Goal: Information Seeking & Learning: Learn about a topic

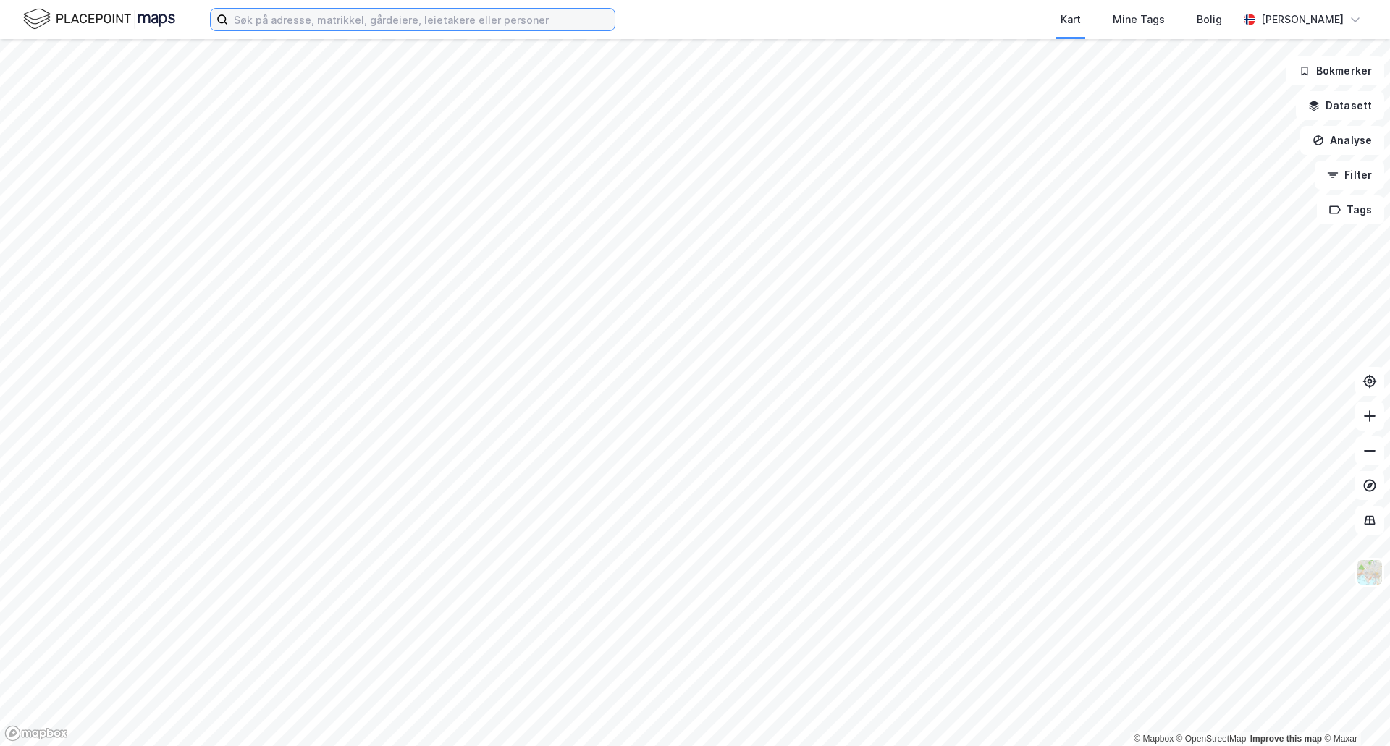
click at [376, 17] on input at bounding box center [421, 20] width 387 height 22
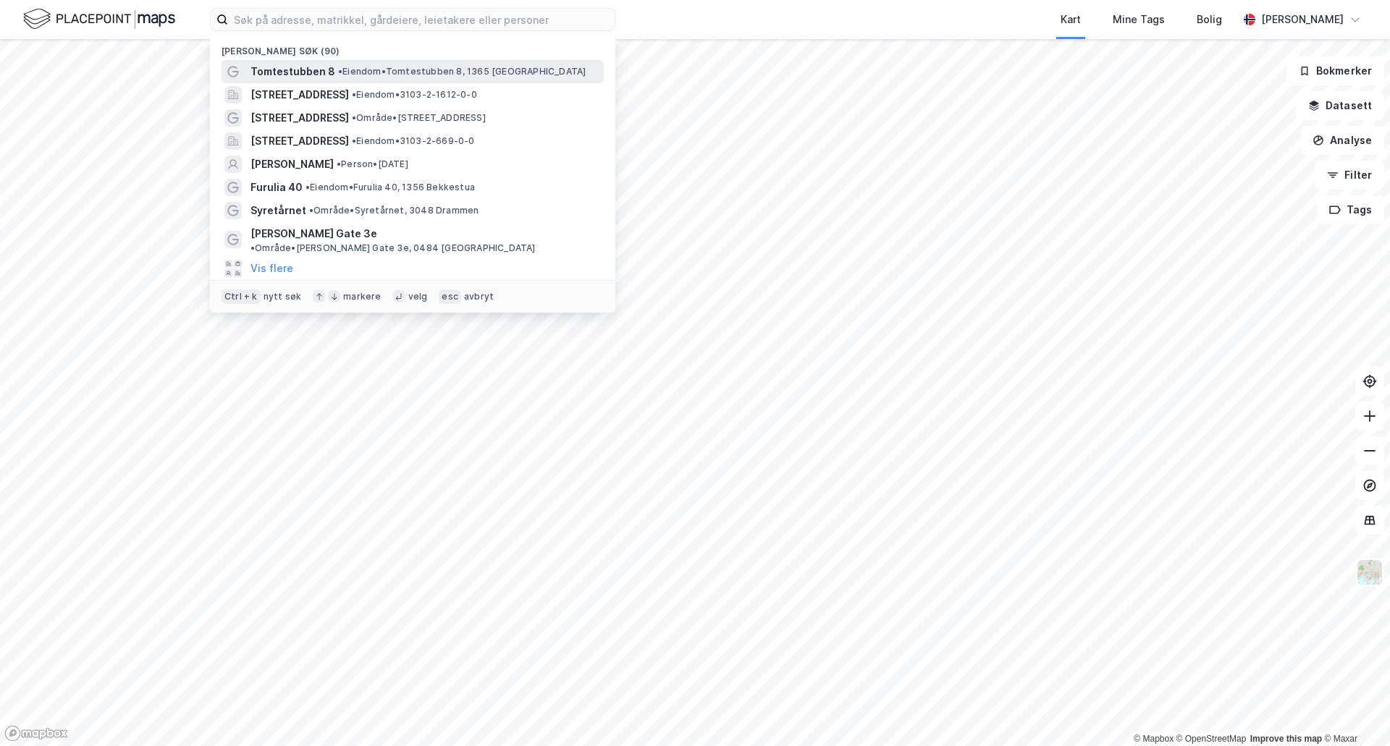
click at [315, 66] on span "Tomtestubben 8" at bounding box center [292, 71] width 85 height 17
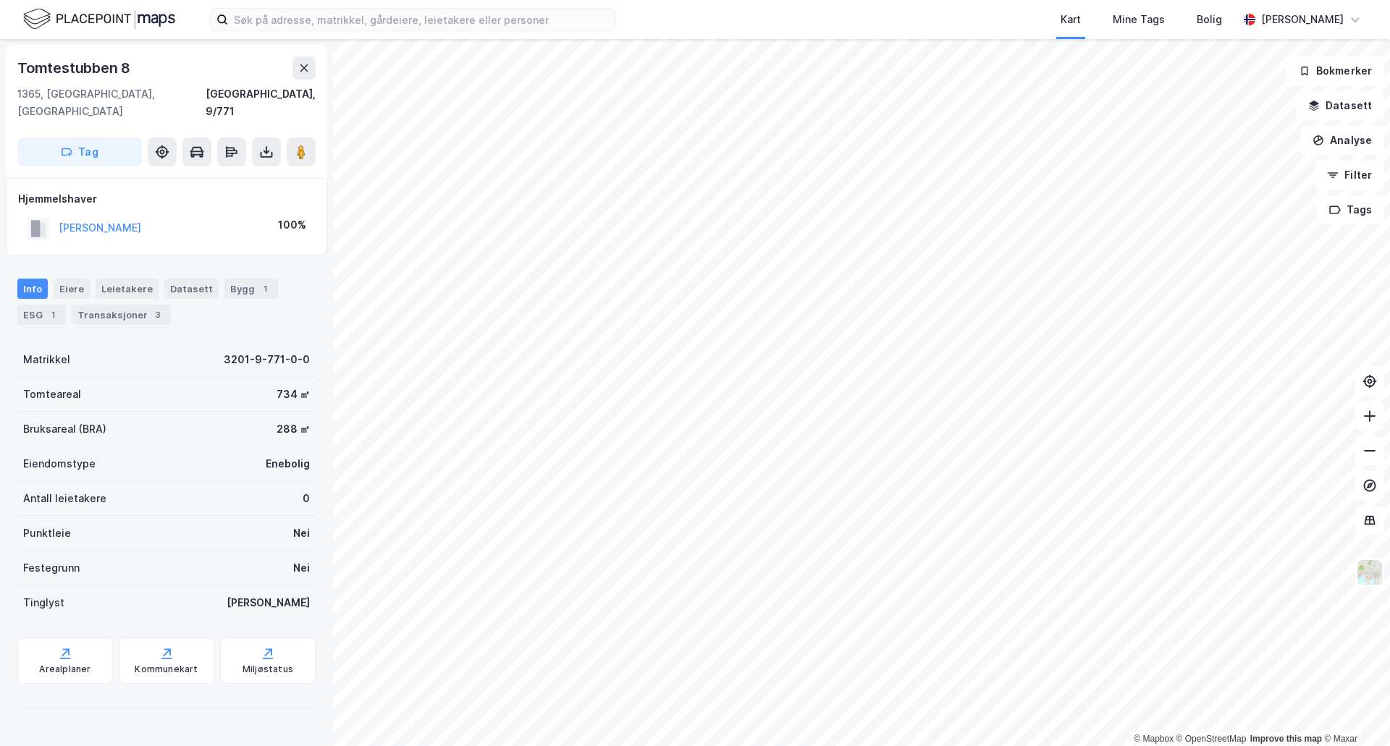
click at [692, 303] on div "© Mapbox © OpenStreetMap Improve this map © Maxar Tomtestubben 8 1365, [GEOGRAP…" at bounding box center [695, 392] width 1390 height 707
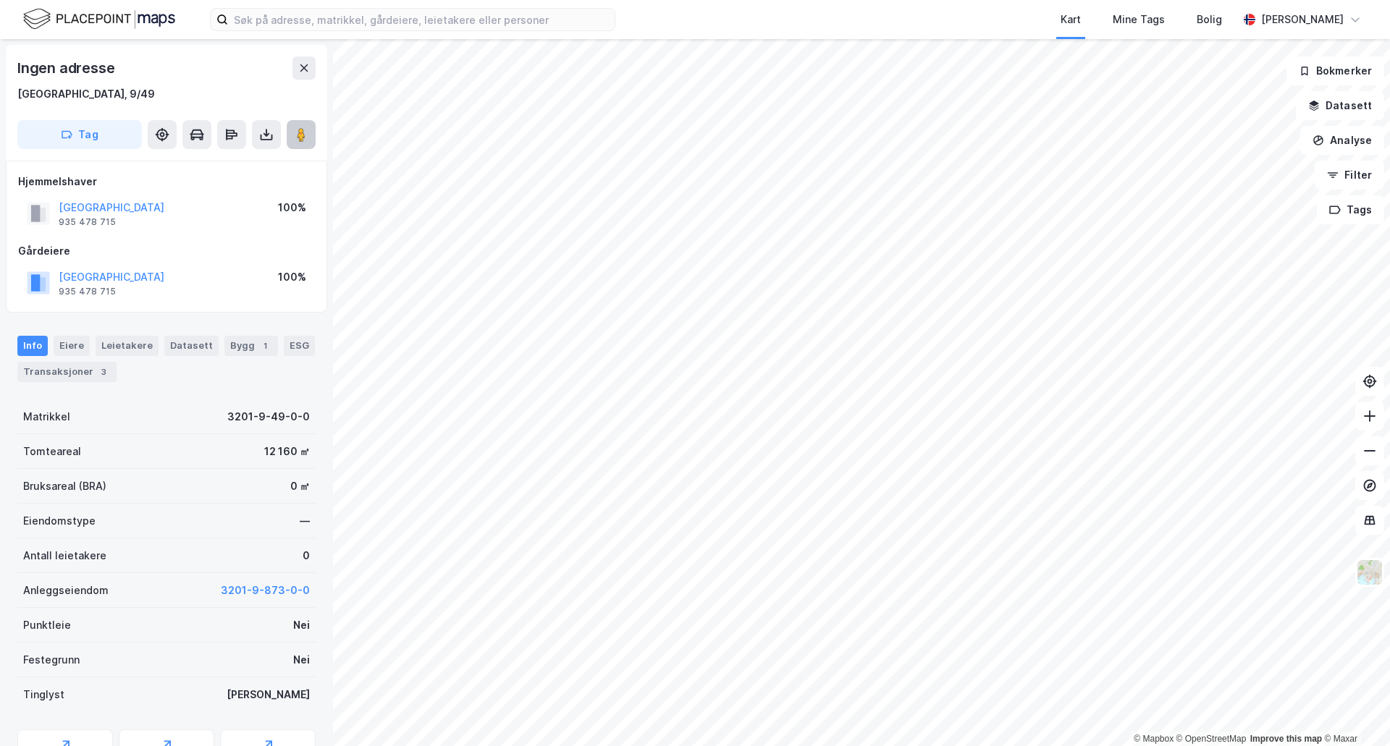
click at [306, 139] on icon at bounding box center [301, 134] width 14 height 14
